Goal: Task Accomplishment & Management: Use online tool/utility

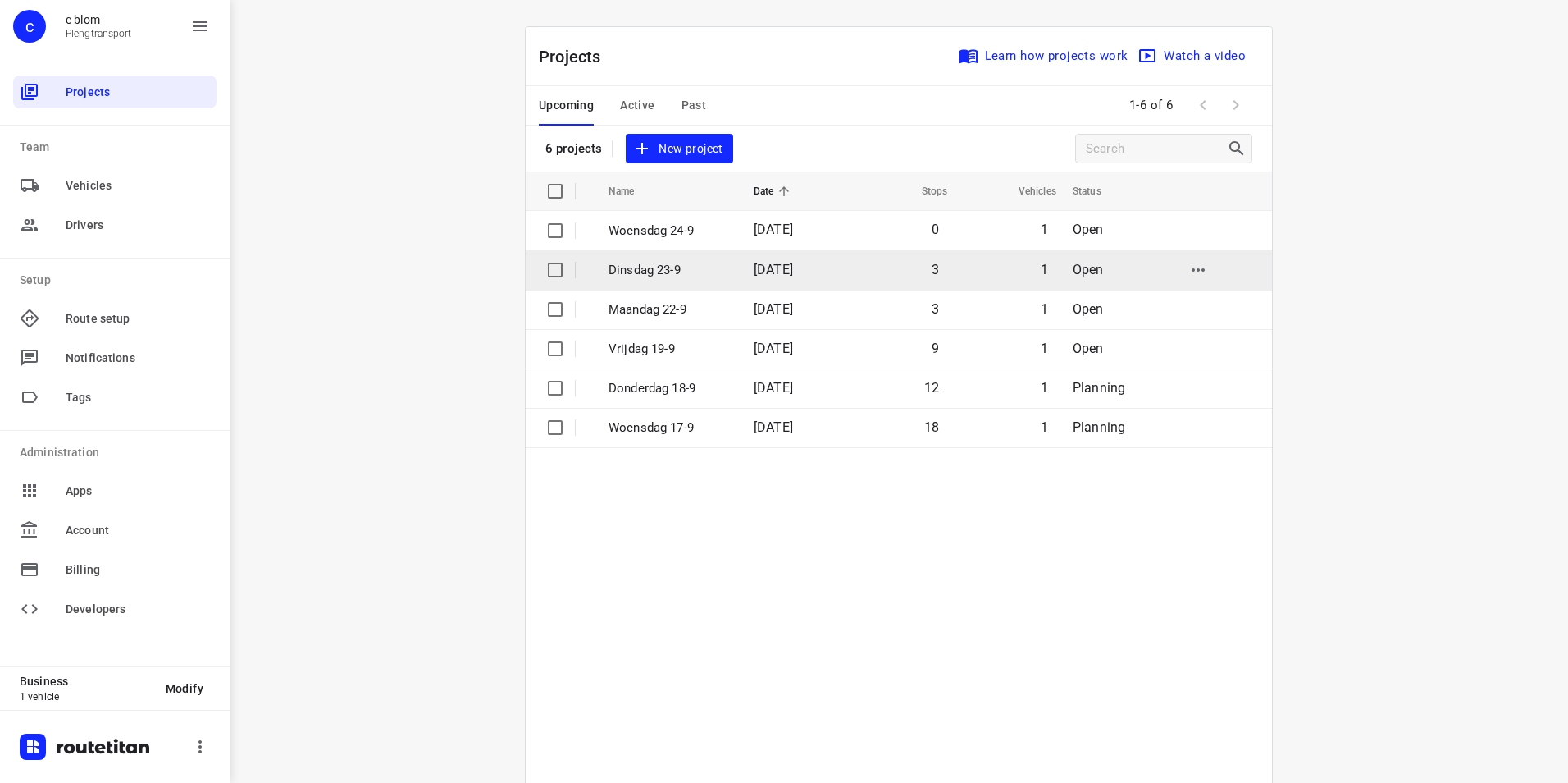
click at [709, 270] on p "Dinsdag 23-9" at bounding box center [669, 271] width 120 height 19
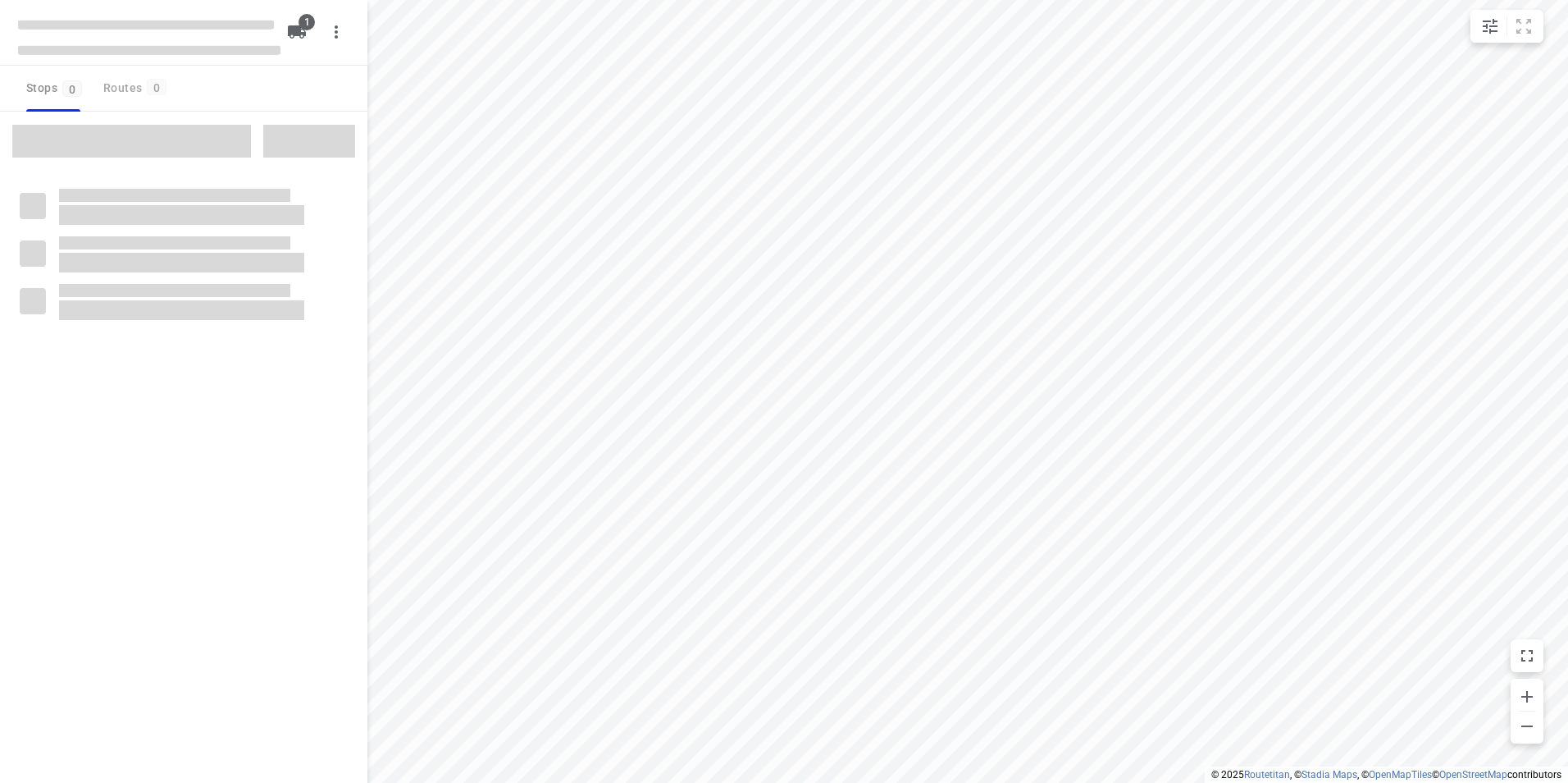
type input "distance"
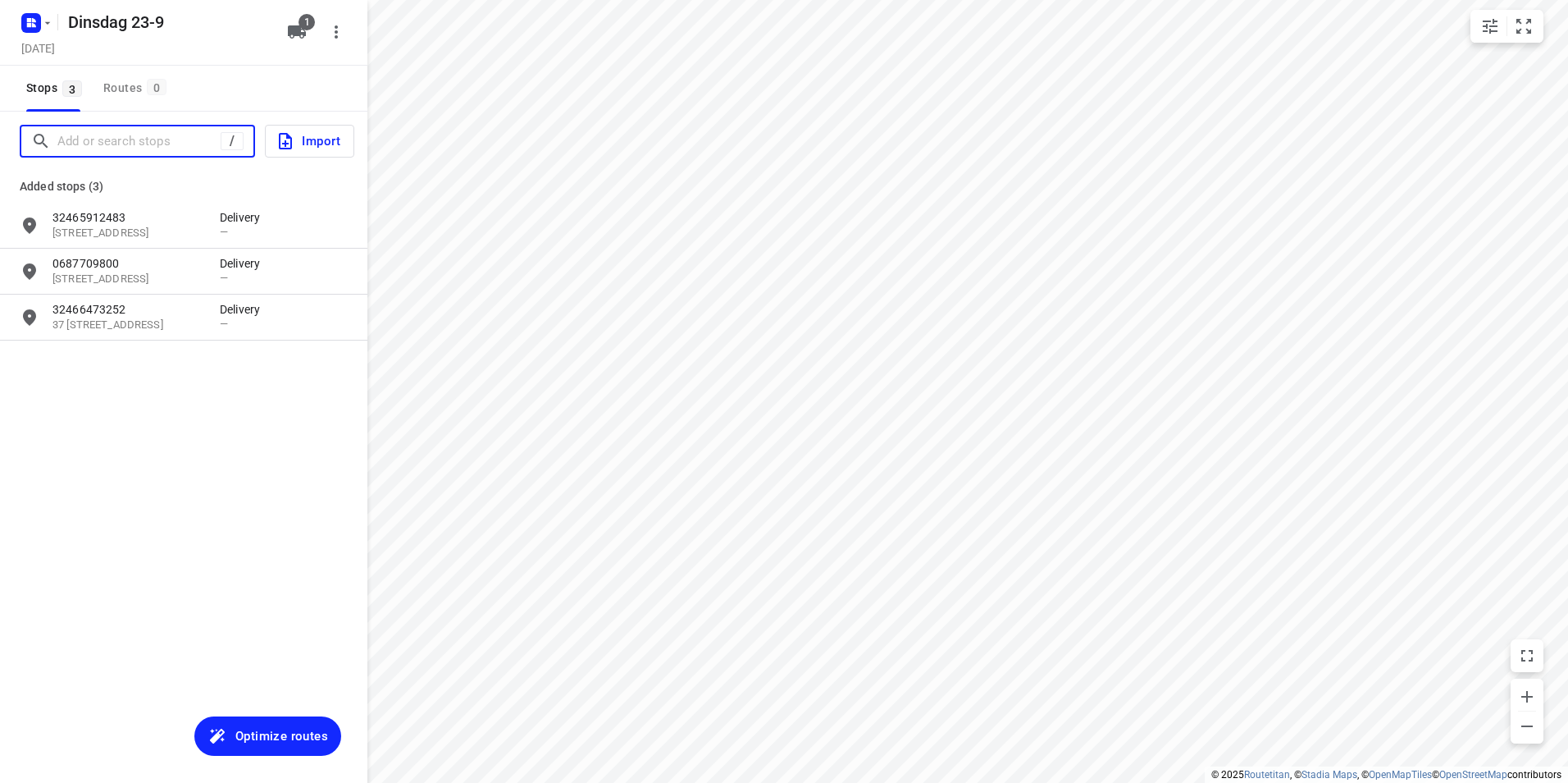
click at [126, 133] on input "Add or search stops" at bounding box center [139, 141] width 163 height 25
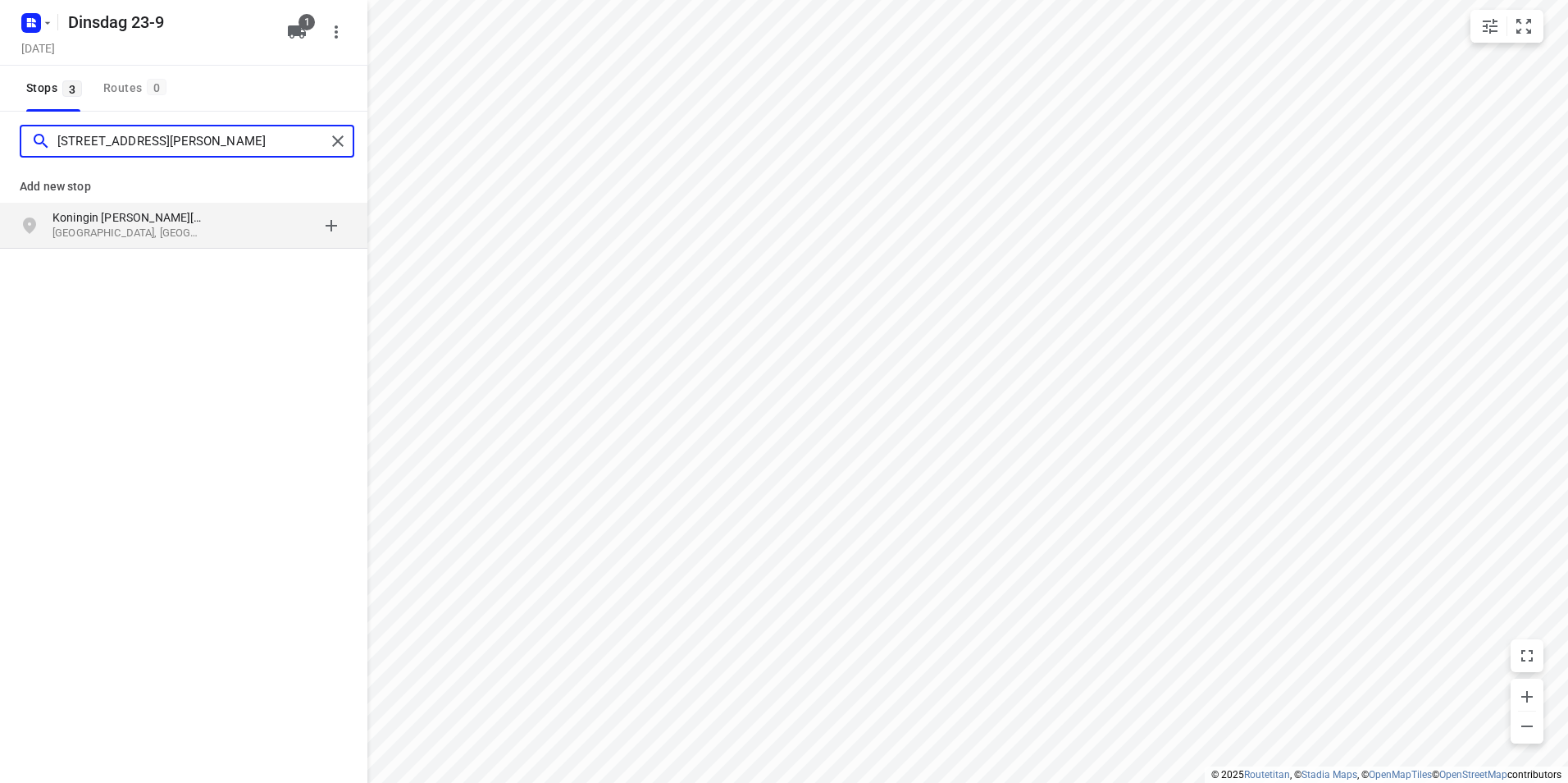
type input "[STREET_ADDRESS][PERSON_NAME]"
click at [210, 218] on p "Koningin [PERSON_NAME][STREET_ADDRESS]" at bounding box center [136, 217] width 167 height 16
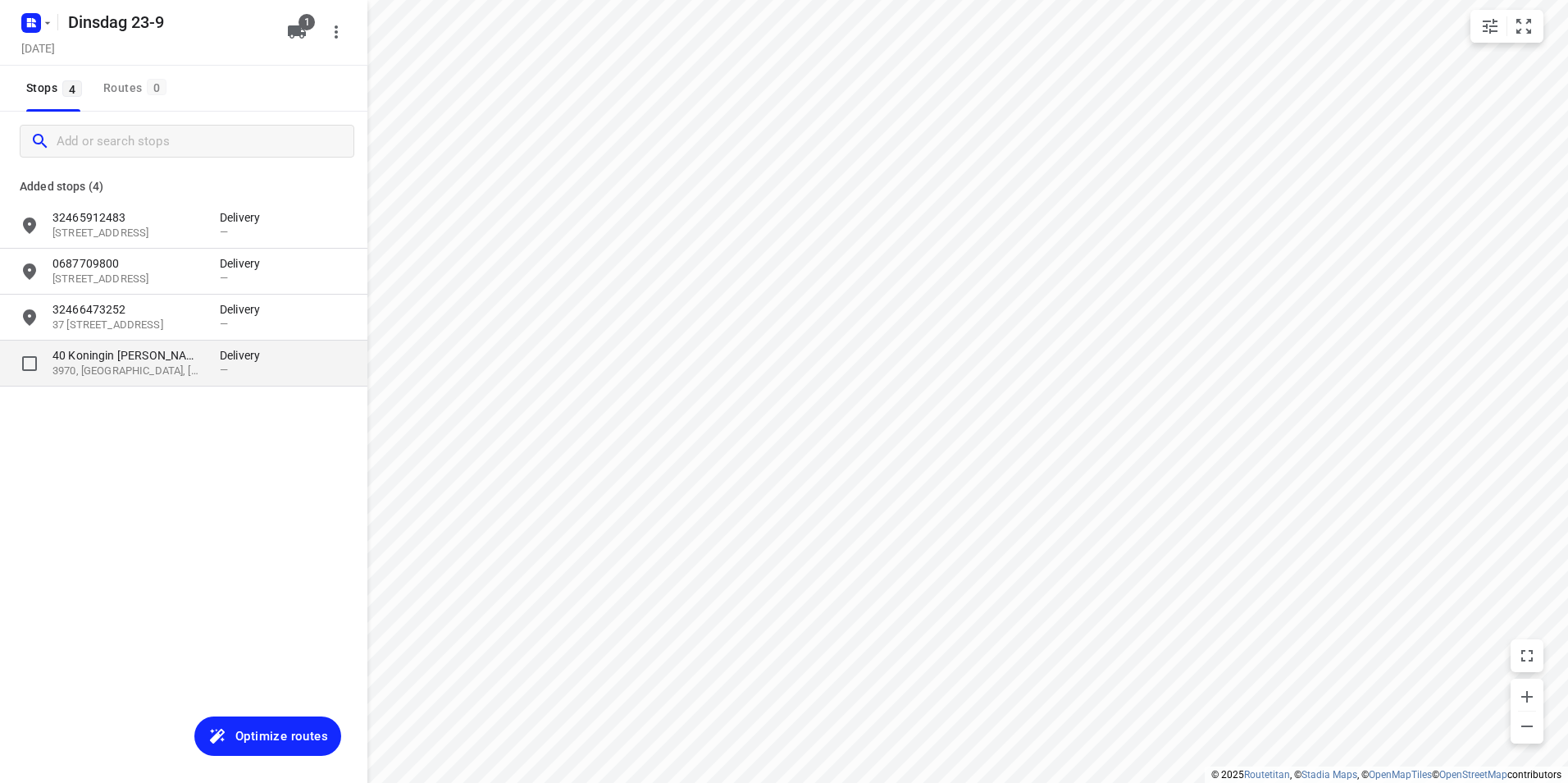
click at [199, 356] on p "40 Koningin [PERSON_NAME]" at bounding box center [128, 354] width 151 height 16
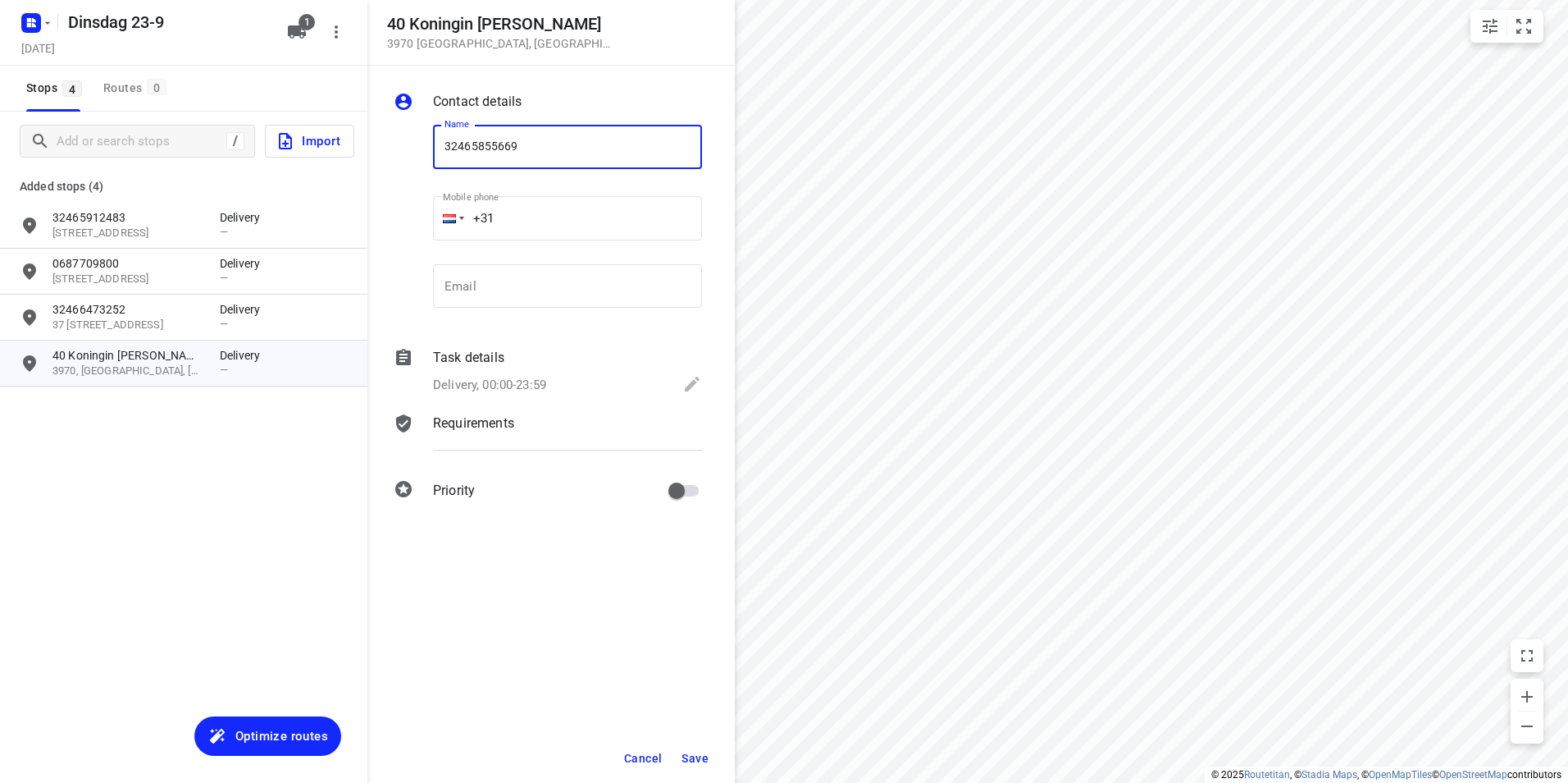
type input "32465855669"
click at [695, 750] on button "Save" at bounding box center [694, 758] width 40 height 29
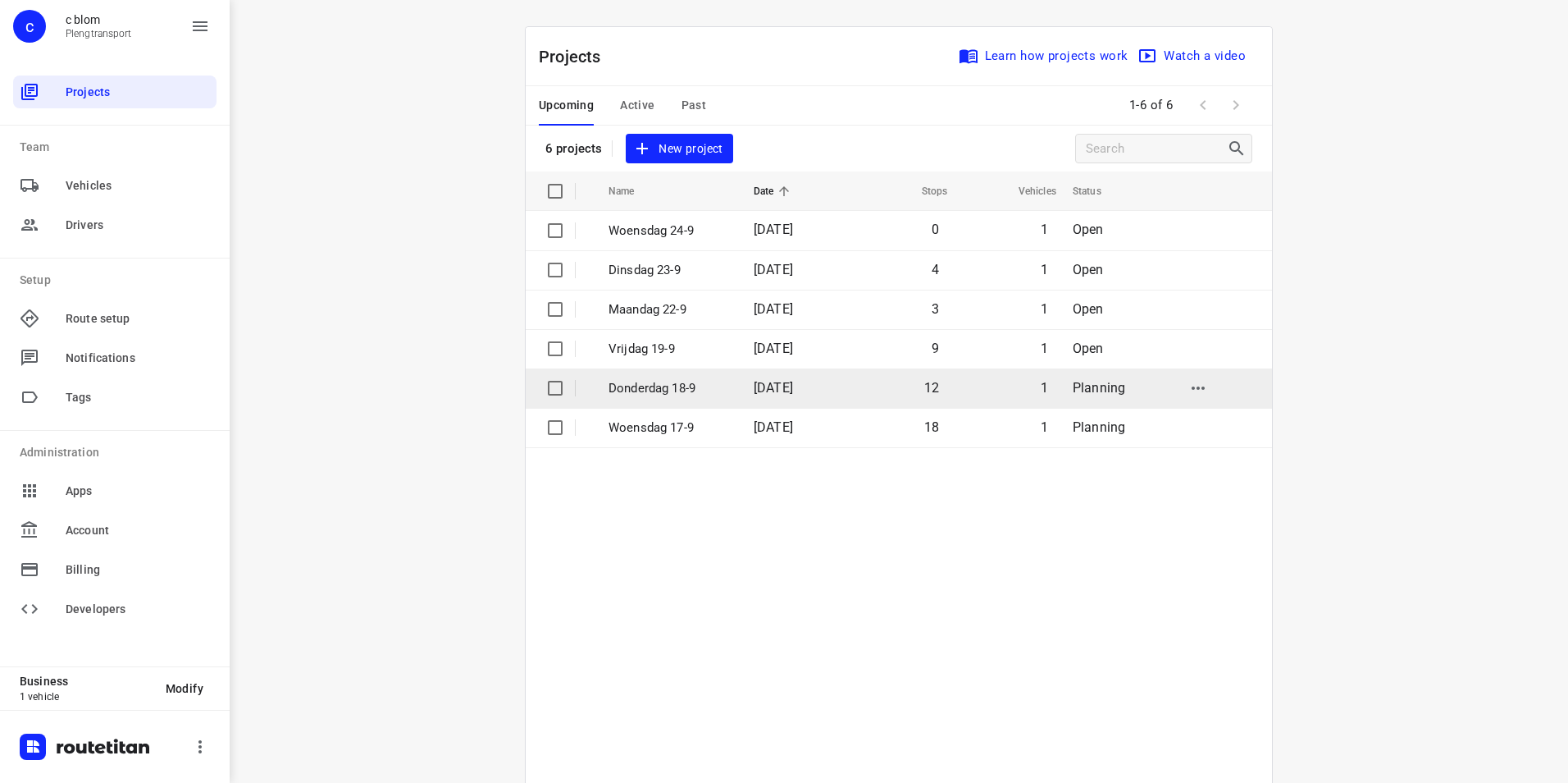
click at [728, 388] on td "Donderdag 18-9" at bounding box center [666, 388] width 148 height 39
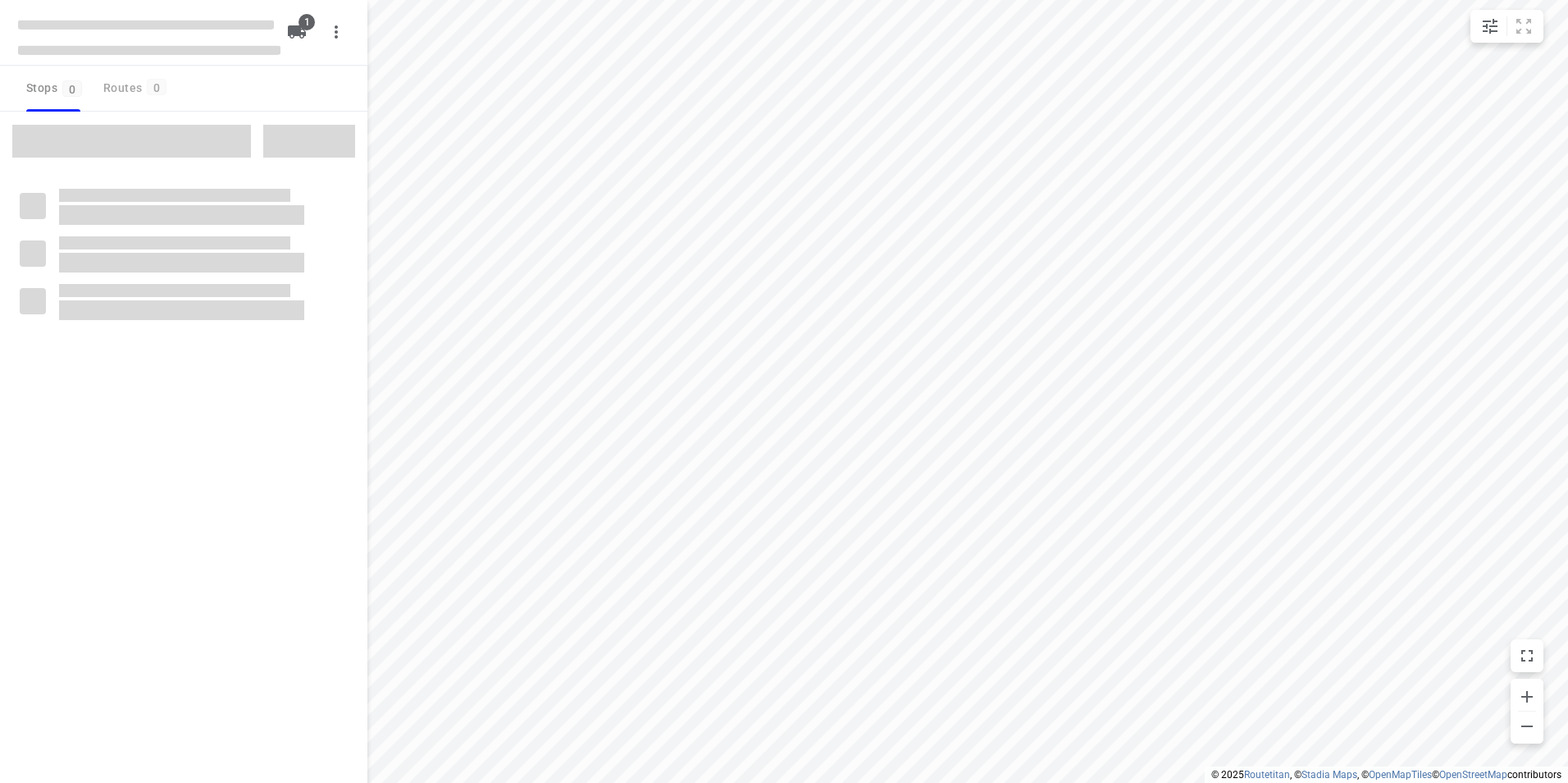
type input "distance"
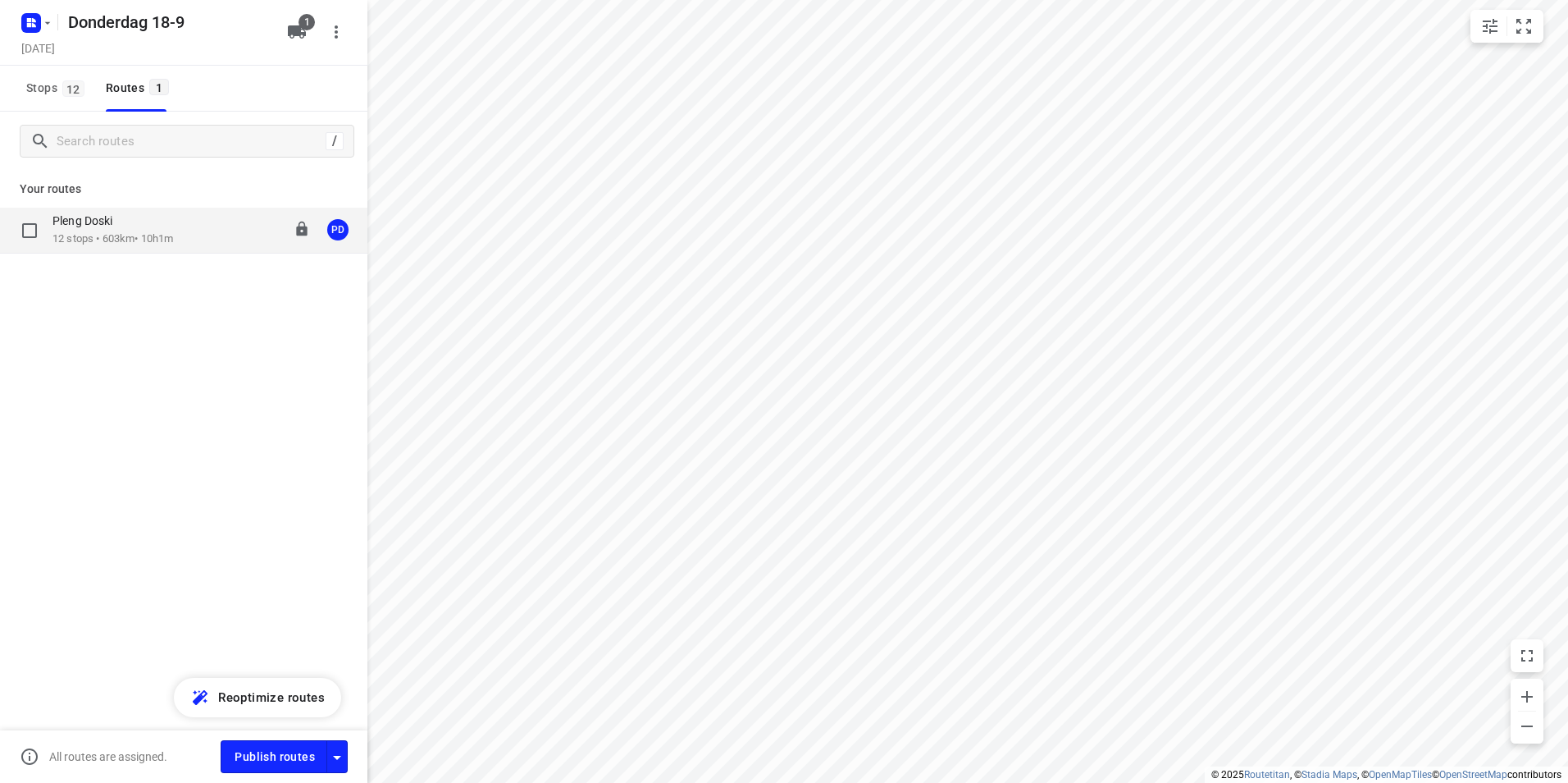
click at [127, 242] on p "12 stops • 603km • 10h1m" at bounding box center [113, 239] width 120 height 16
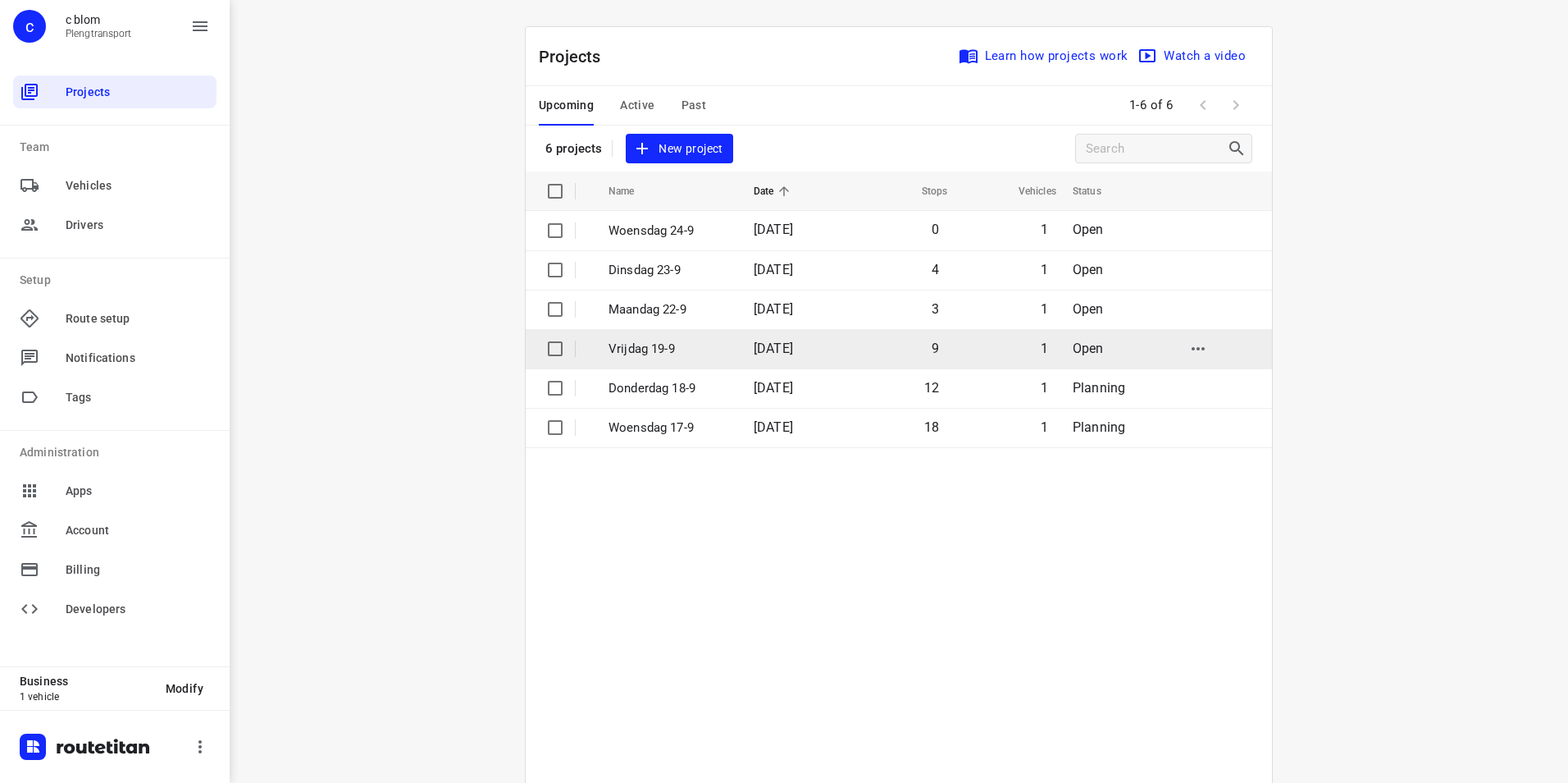
click at [673, 339] on p "Vrijdag 19-9" at bounding box center [669, 349] width 120 height 19
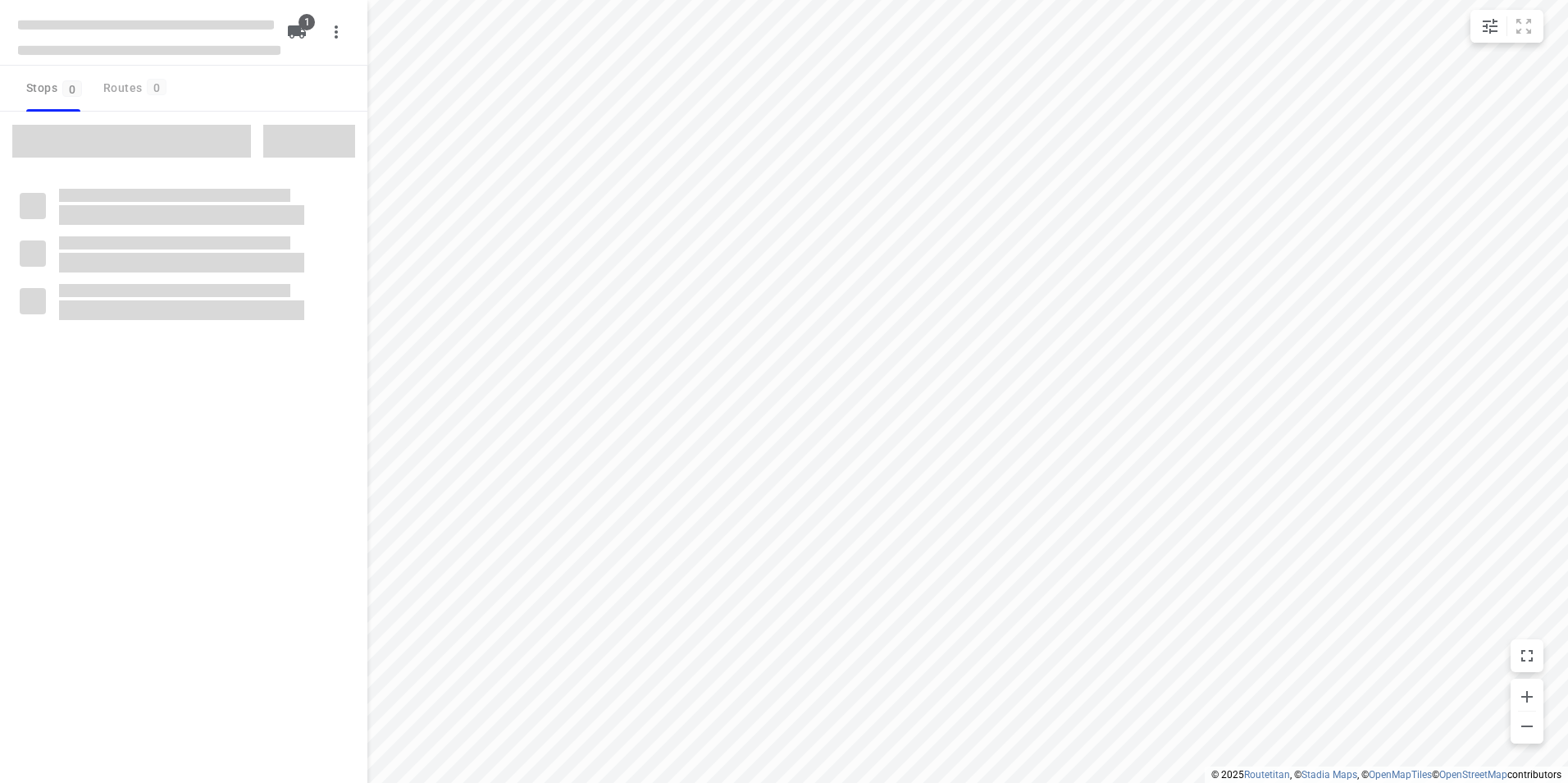
type input "distance"
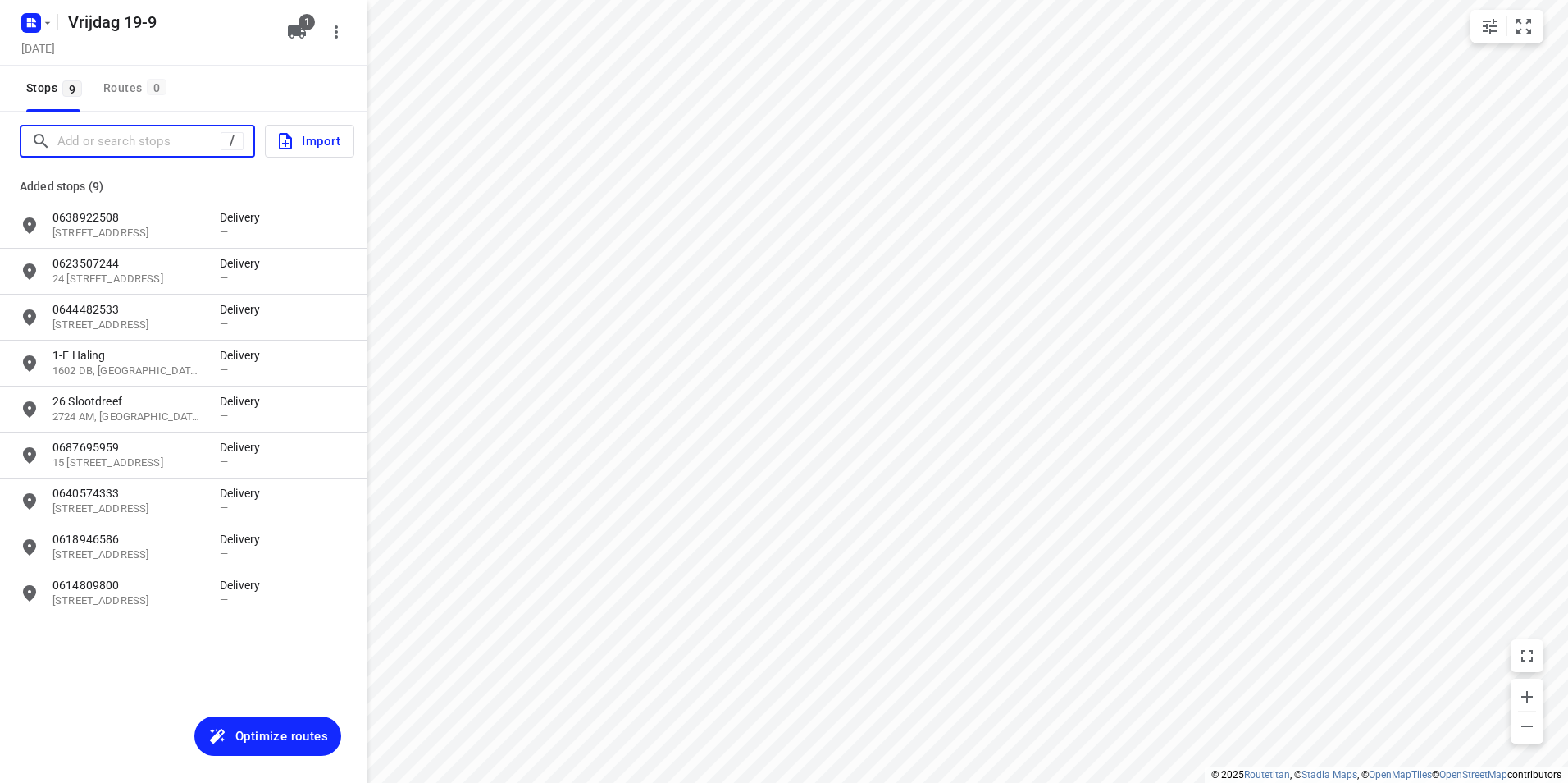
click at [163, 139] on input "Add or search stops" at bounding box center [139, 141] width 163 height 25
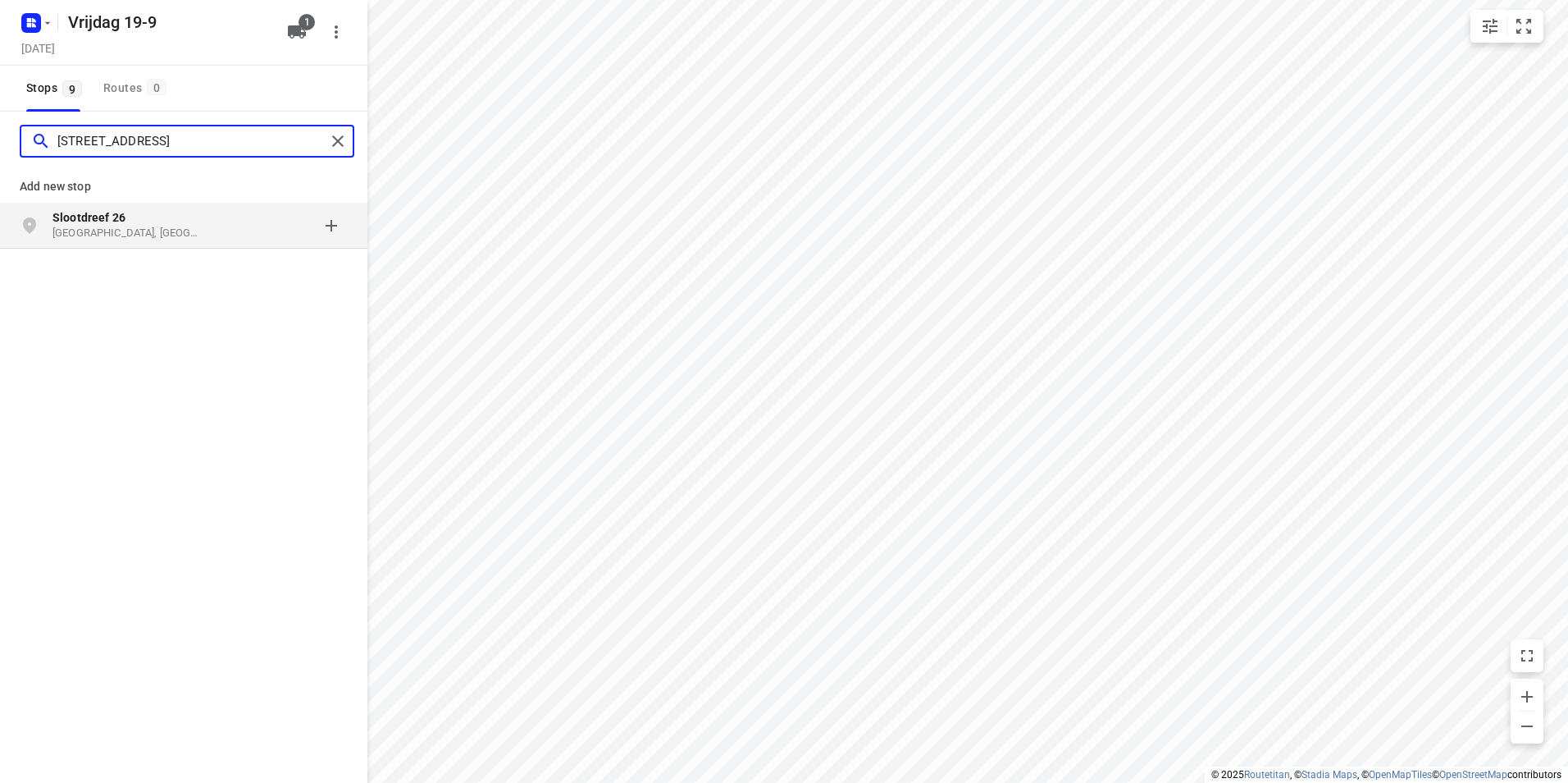
type input "[STREET_ADDRESS]"
click at [190, 220] on p "Slootdreef 26" at bounding box center [128, 217] width 151 height 16
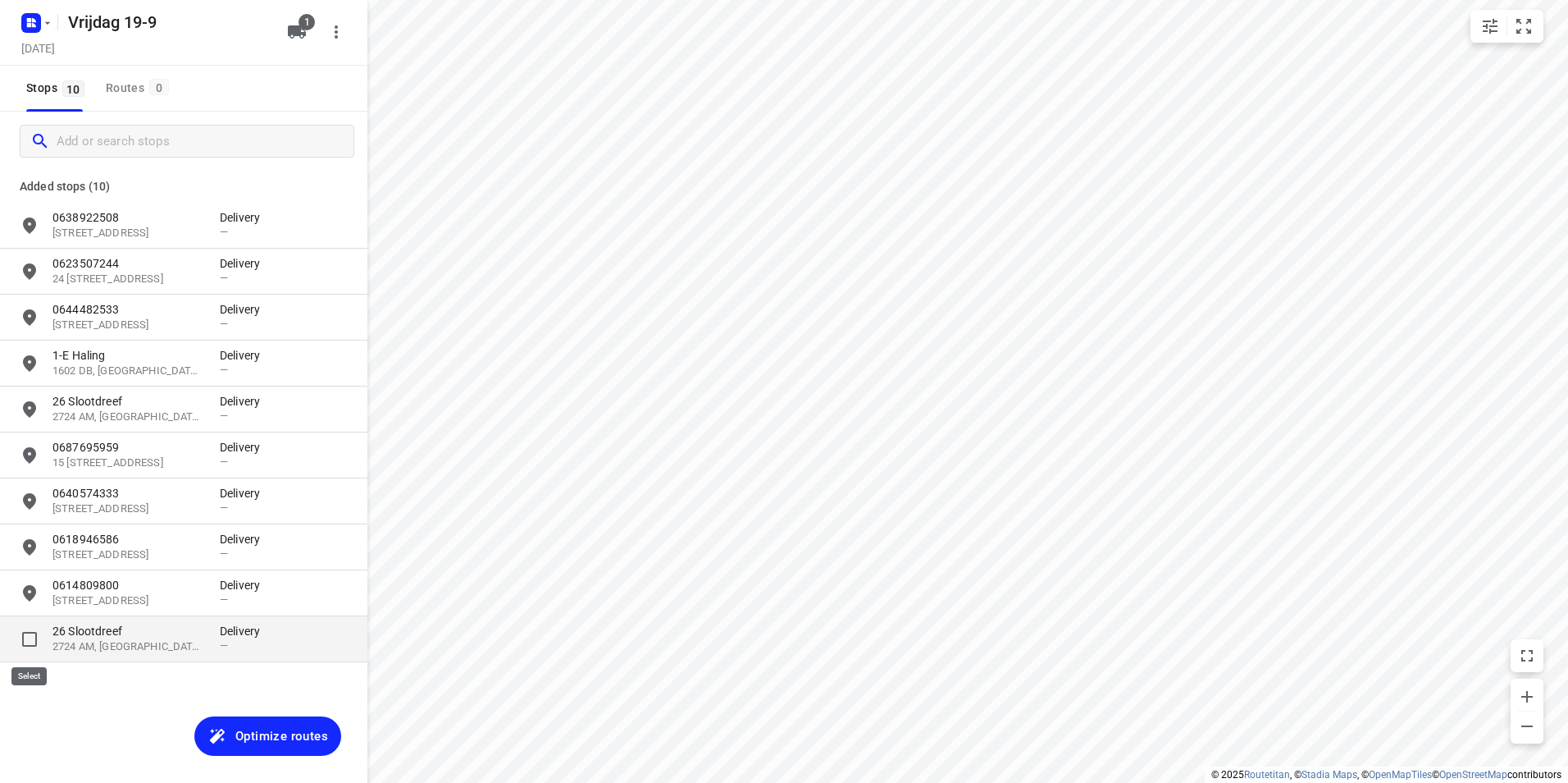
click at [26, 638] on input "grid" at bounding box center [29, 639] width 33 height 33
checkbox input "true"
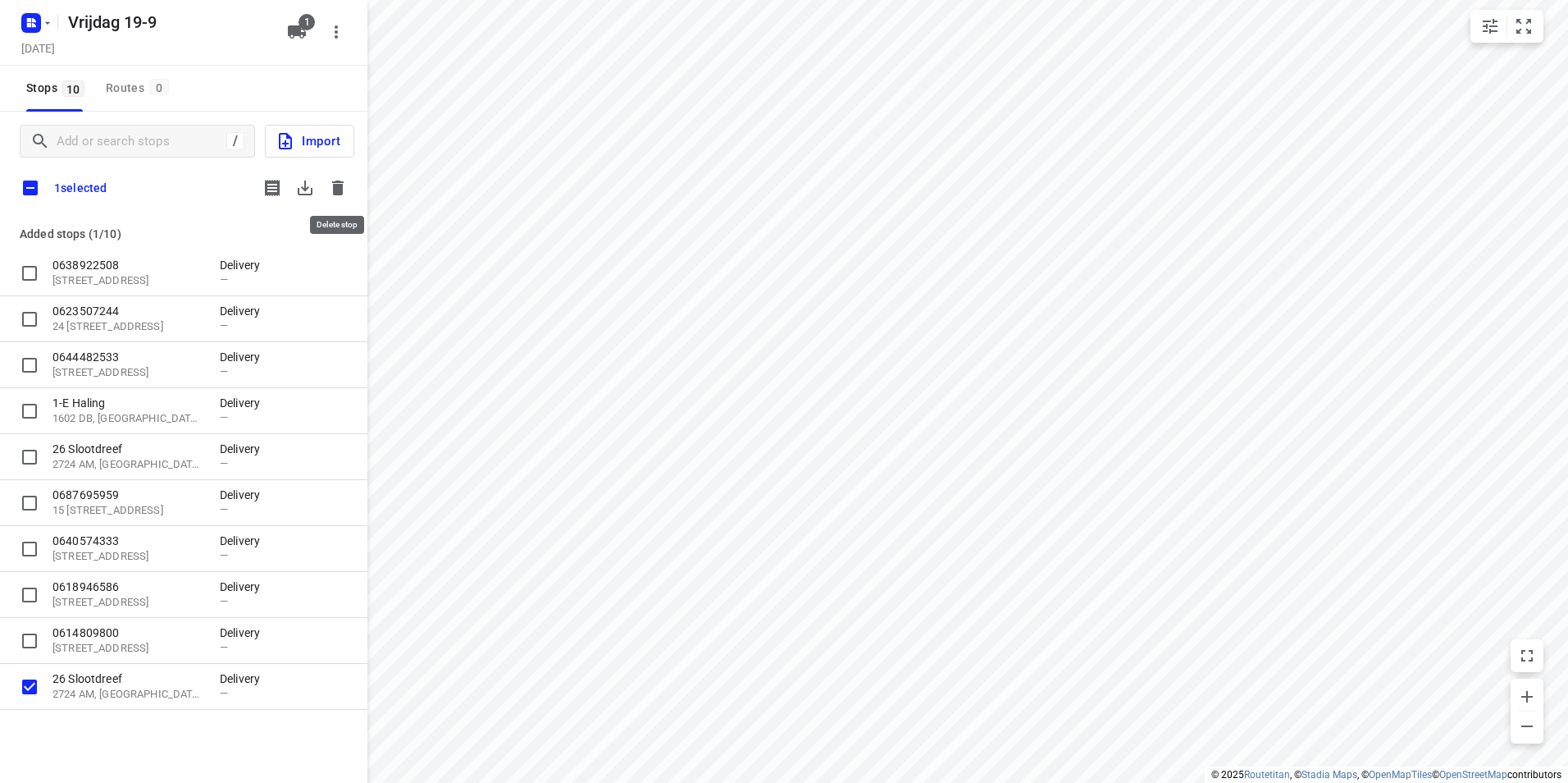
click at [344, 181] on icon "button" at bounding box center [338, 188] width 11 height 15
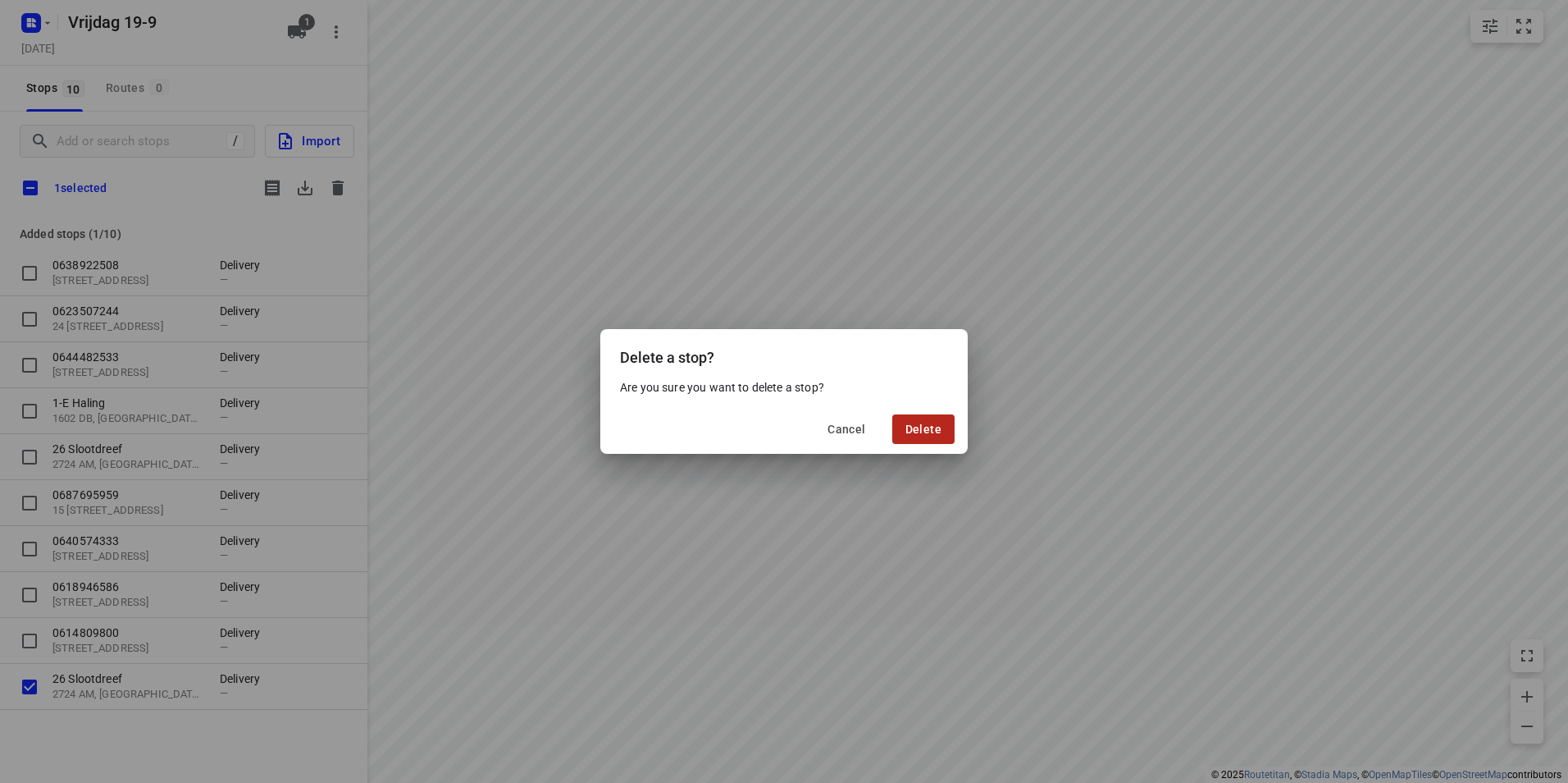
click at [944, 431] on button "Delete" at bounding box center [924, 429] width 62 height 29
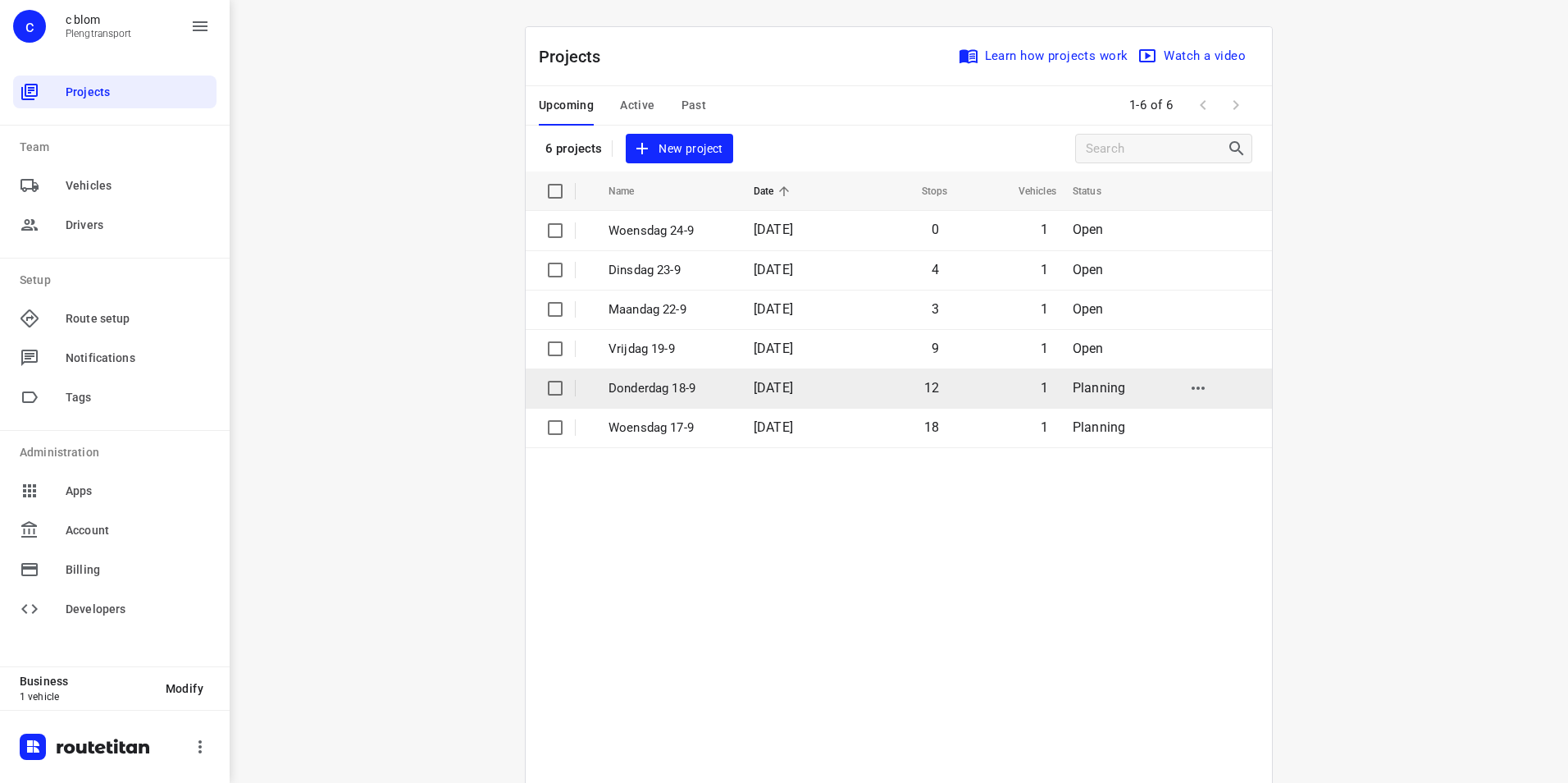
click at [672, 383] on p "Donderdag 18-9" at bounding box center [669, 388] width 120 height 19
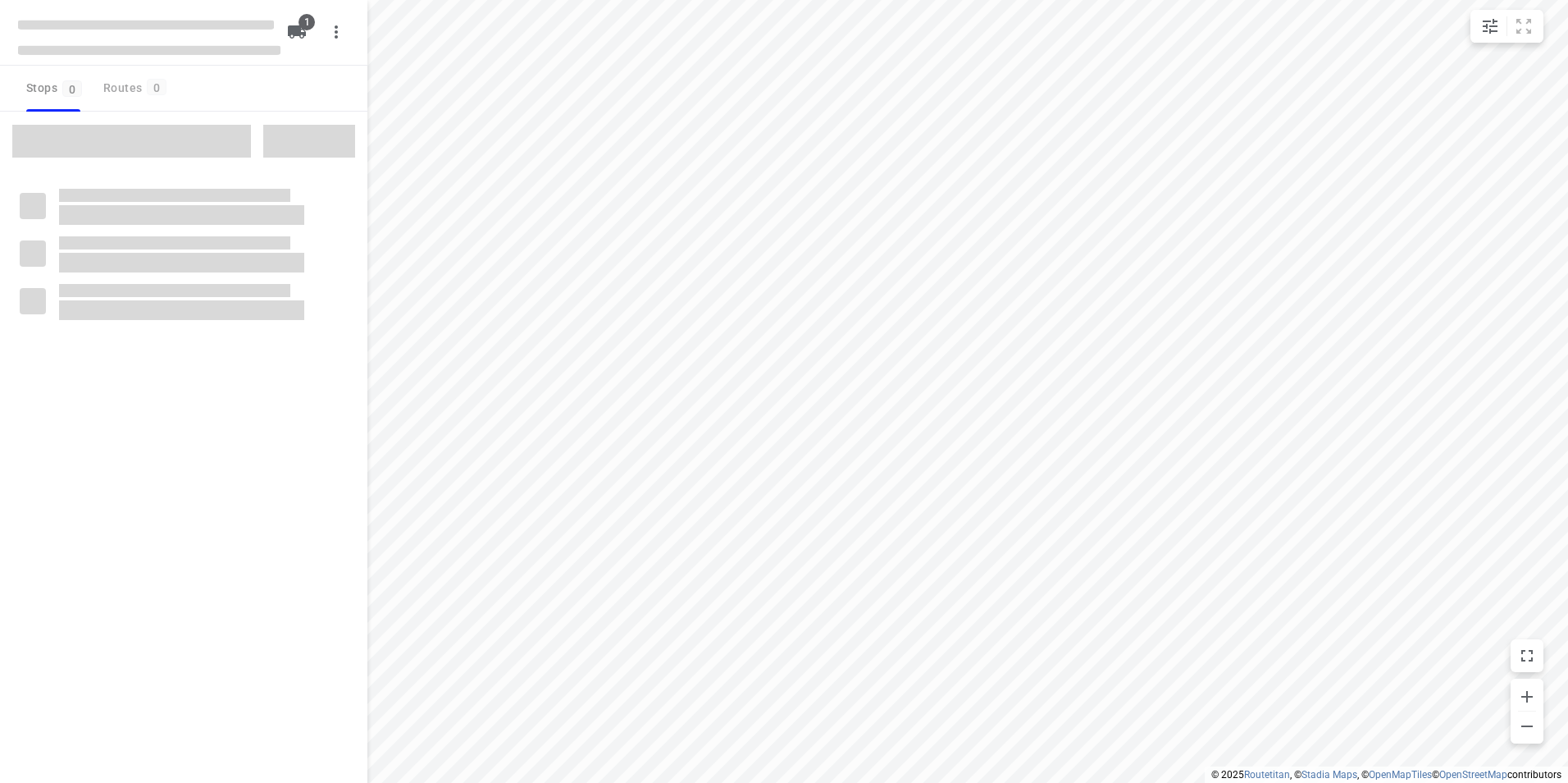
type input "distance"
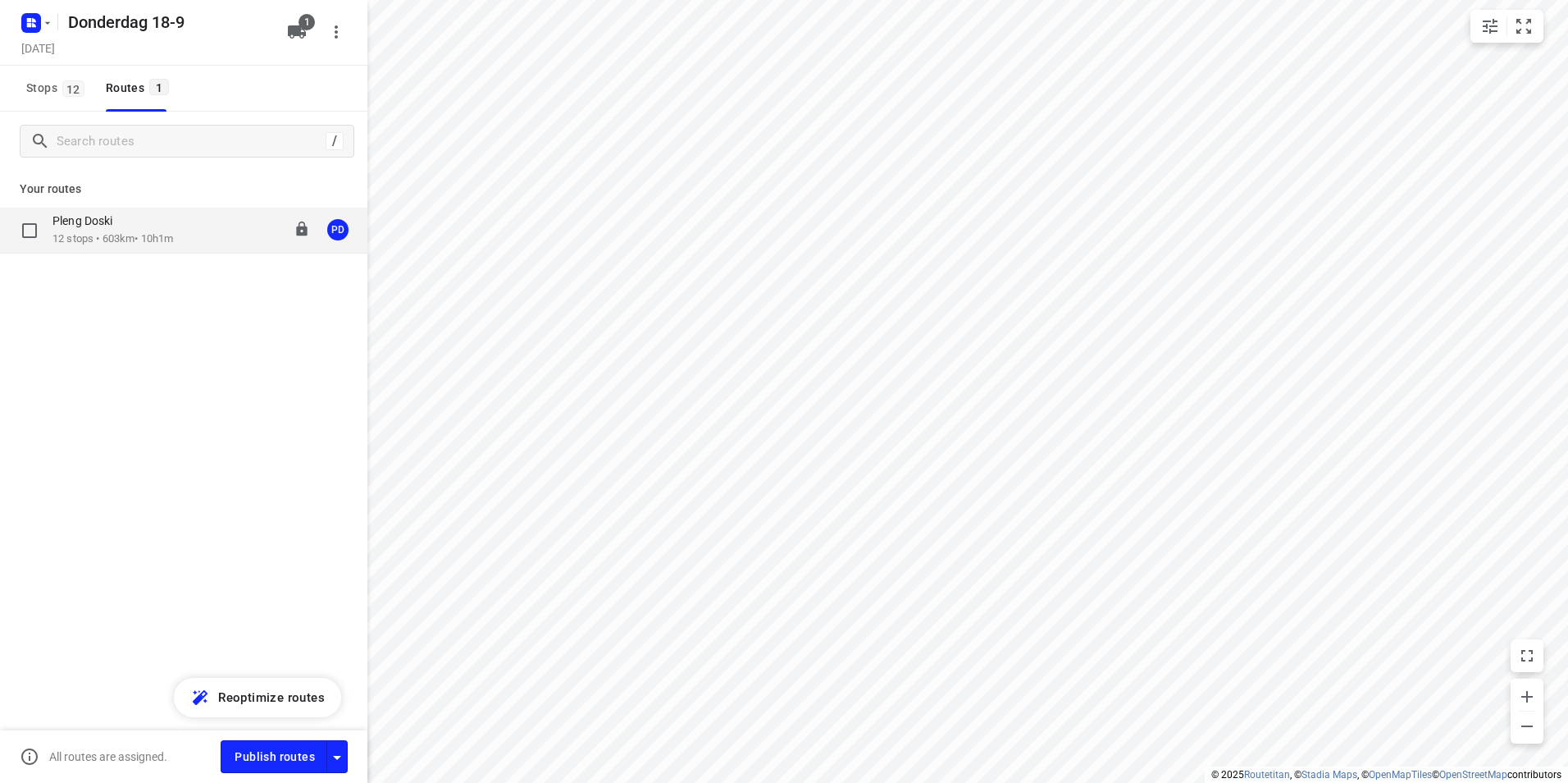
click at [206, 223] on div "Pleng Doski 12 stops • 603km • 10h1m 08:00-18:00 PD" at bounding box center [210, 230] width 315 height 34
